Goal: Find specific page/section

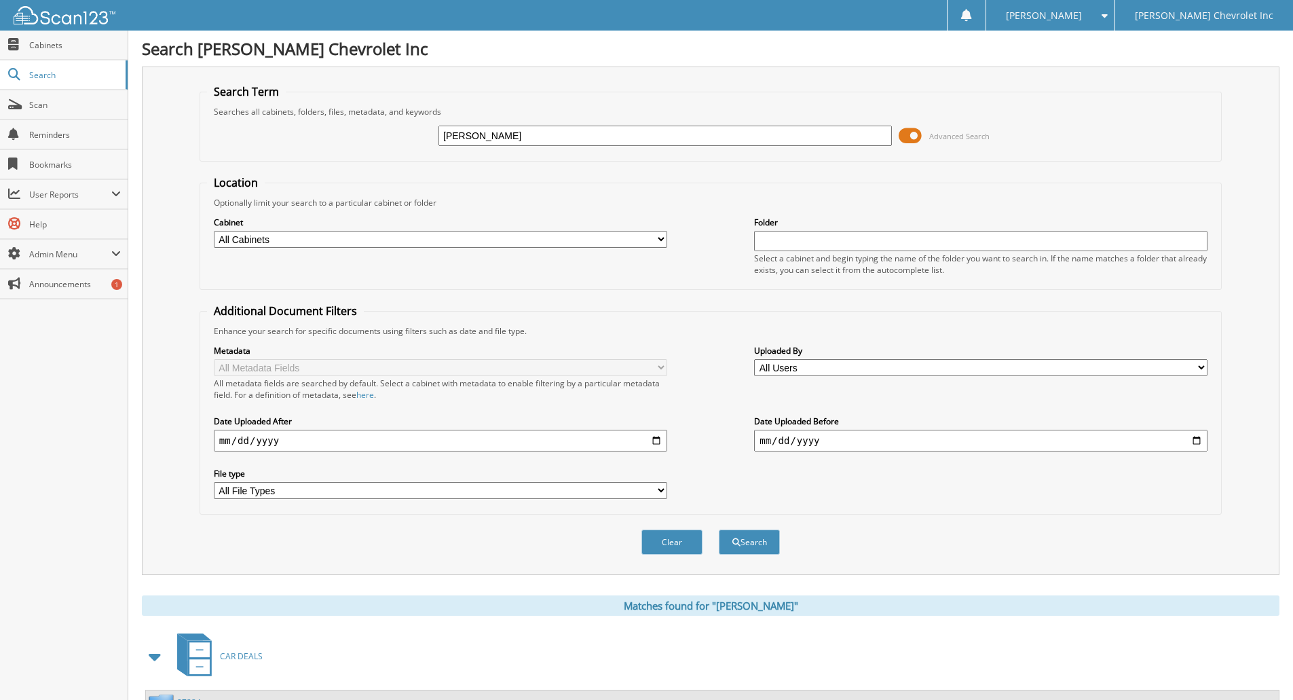
drag, startPoint x: 414, startPoint y: 147, endPoint x: 328, endPoint y: 147, distance: 85.5
click at [330, 147] on div "[PERSON_NAME] Advanced Search" at bounding box center [710, 135] width 1007 height 37
type input "[PERSON_NAME]"
click at [719, 529] on button "Search" at bounding box center [749, 541] width 61 height 25
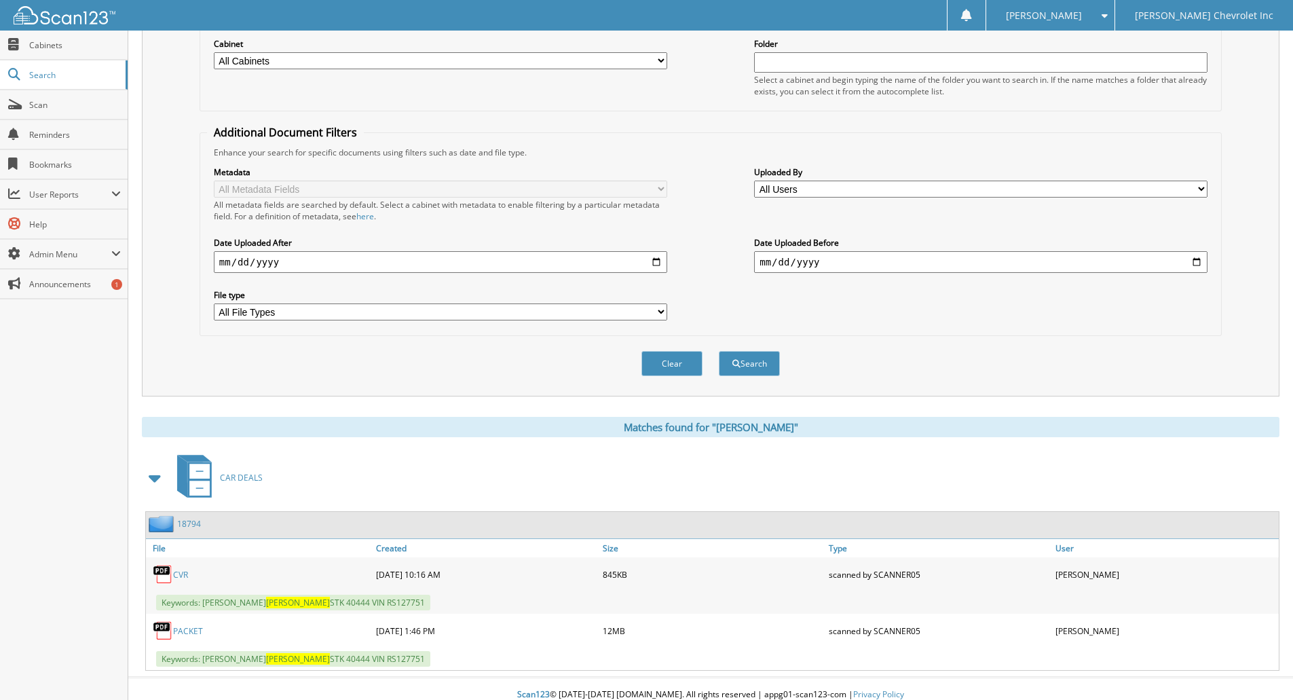
scroll to position [191, 0]
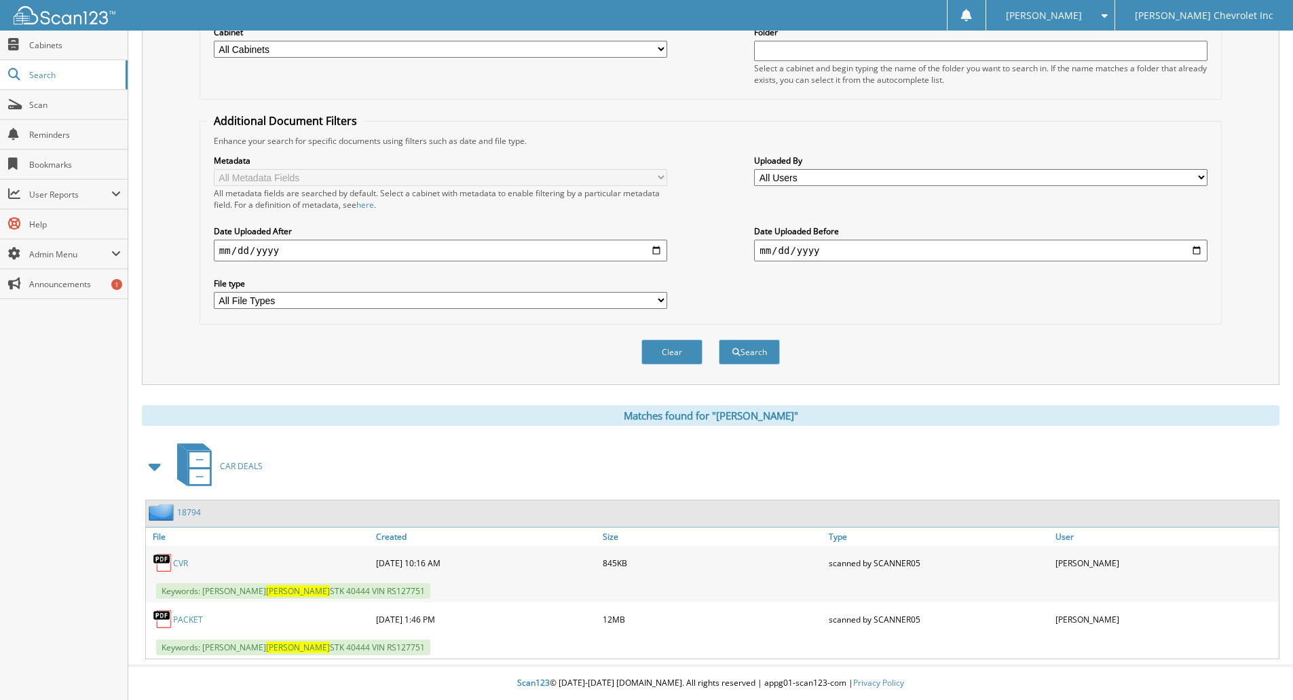
click at [186, 620] on link "PACKET" at bounding box center [188, 620] width 30 height 12
